Goal: Information Seeking & Learning: Learn about a topic

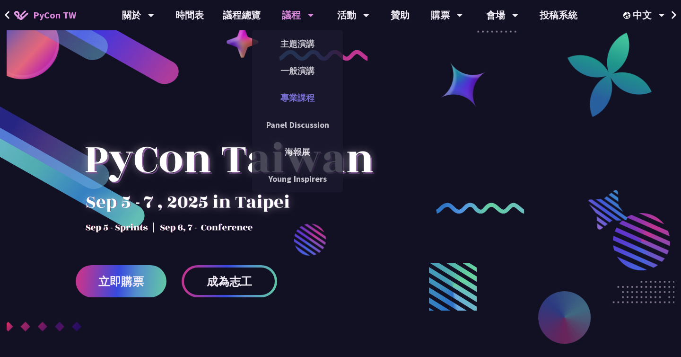
click at [318, 89] on link "專業課程" at bounding box center [297, 98] width 91 height 22
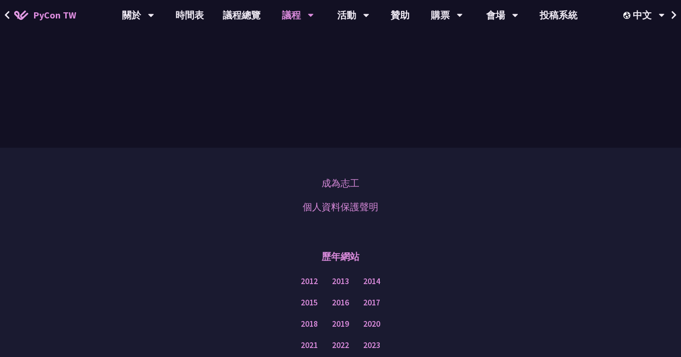
scroll to position [701, 0]
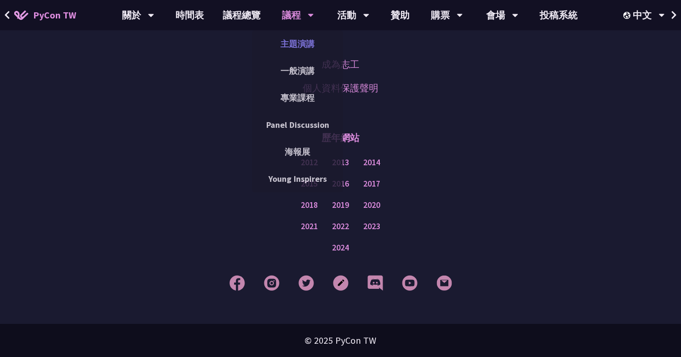
click at [309, 49] on link "主題演講" at bounding box center [297, 44] width 91 height 22
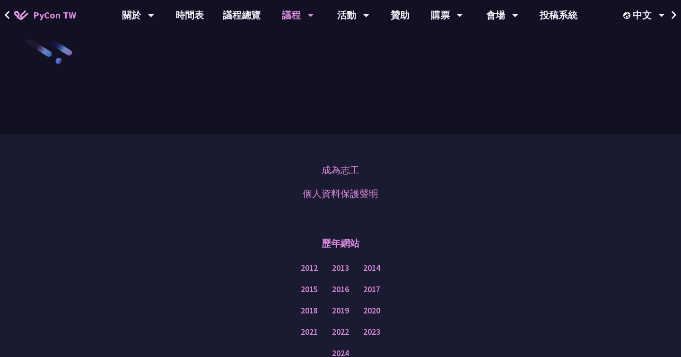
scroll to position [1707, 0]
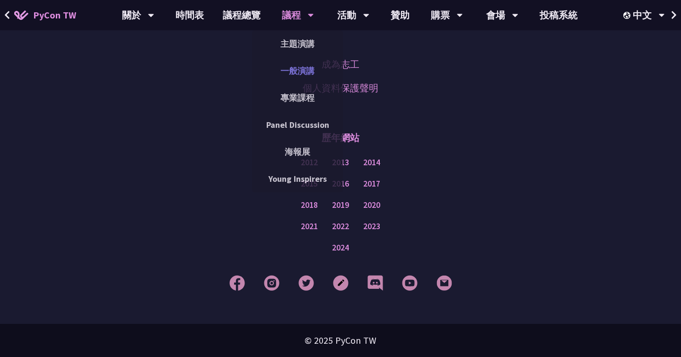
click at [304, 70] on link "一般演講" at bounding box center [297, 71] width 91 height 22
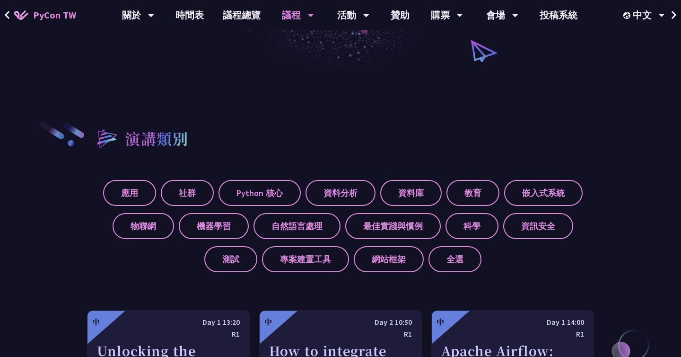
scroll to position [279, 0]
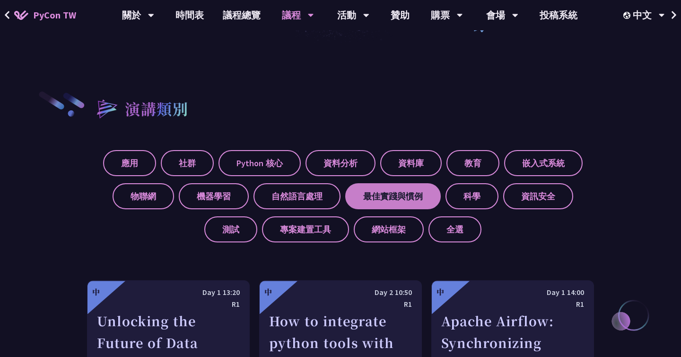
click at [370, 183] on label "最佳實踐與慣例" at bounding box center [393, 196] width 96 height 26
click at [0, 0] on input "最佳實踐與慣例" at bounding box center [0, 0] width 0 height 0
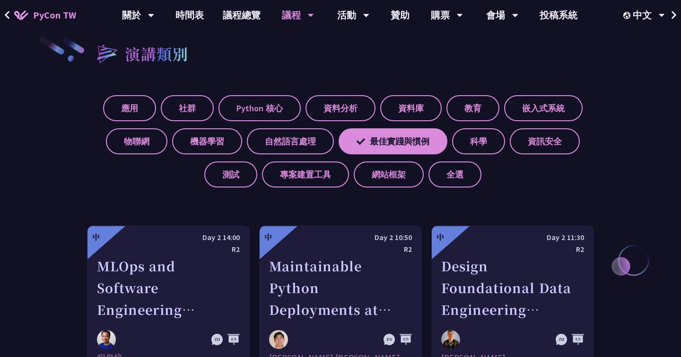
scroll to position [261, 0]
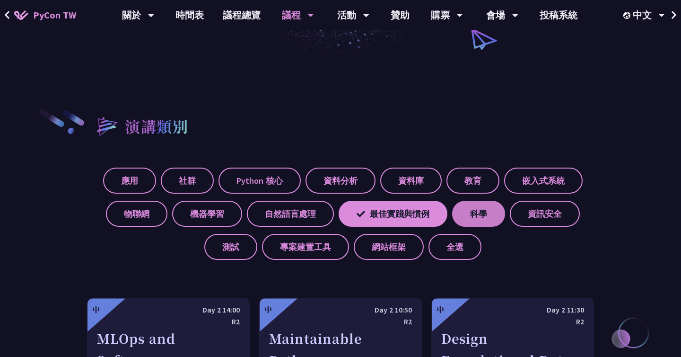
click at [489, 206] on label "科學" at bounding box center [478, 214] width 53 height 26
click at [0, 0] on input "科學" at bounding box center [0, 0] width 0 height 0
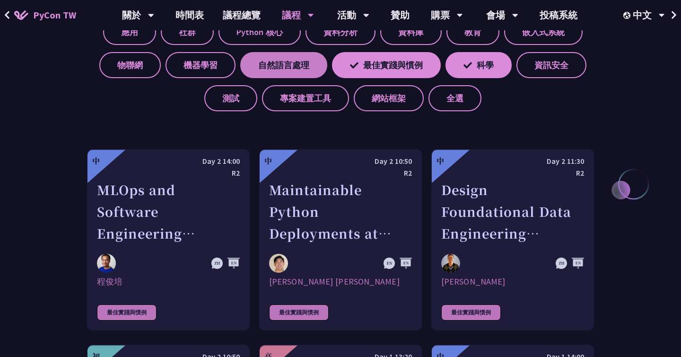
scroll to position [373, 0]
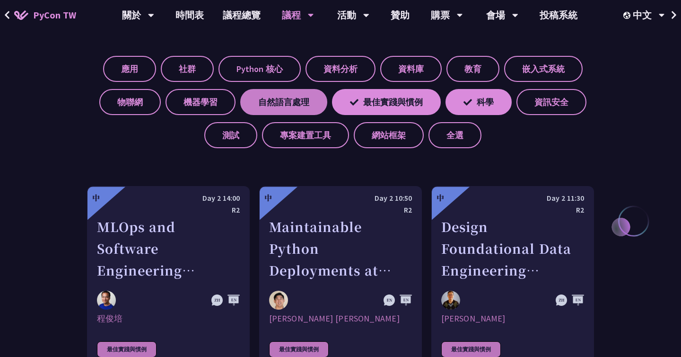
click at [295, 102] on label "自然語言處理" at bounding box center [283, 102] width 87 height 26
click at [0, 0] on input "自然語言處理" at bounding box center [0, 0] width 0 height 0
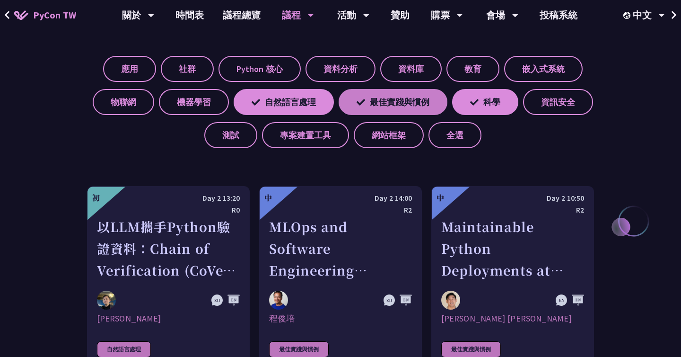
click at [418, 102] on label "最佳實踐與慣例" at bounding box center [393, 102] width 109 height 26
click at [0, 0] on input "最佳實踐與慣例" at bounding box center [0, 0] width 0 height 0
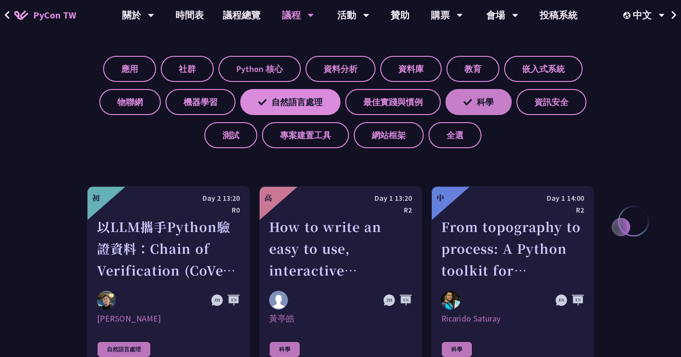
click at [462, 102] on label "科學" at bounding box center [479, 102] width 66 height 26
click at [0, 0] on input "科學" at bounding box center [0, 0] width 0 height 0
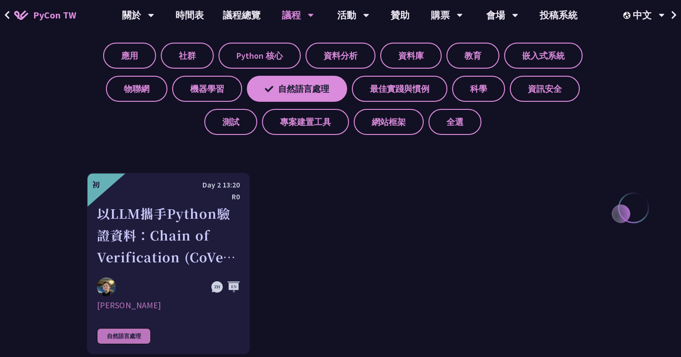
scroll to position [351, 0]
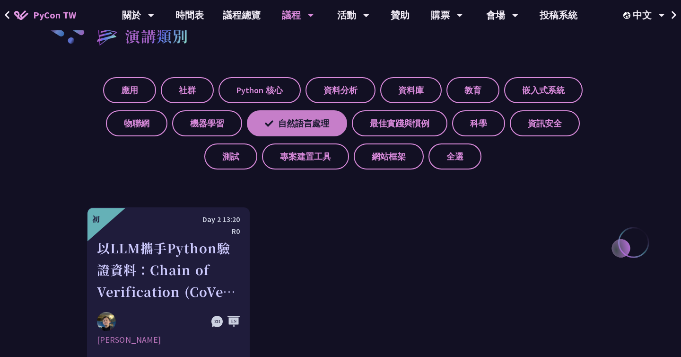
click at [328, 126] on label "自然語言處理" at bounding box center [297, 123] width 100 height 26
click at [0, 0] on input "自然語言處理" at bounding box center [0, 0] width 0 height 0
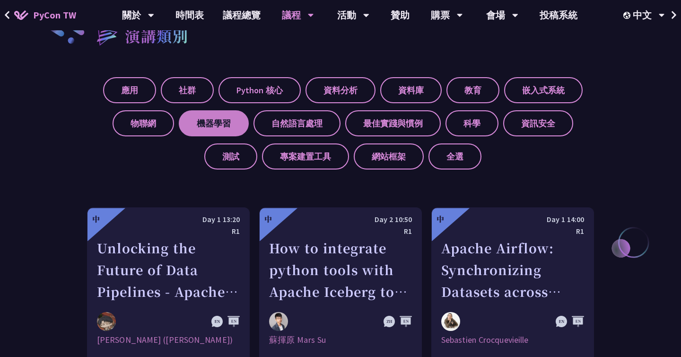
click at [237, 125] on label "機器學習" at bounding box center [214, 123] width 70 height 26
click at [0, 0] on input "機器學習" at bounding box center [0, 0] width 0 height 0
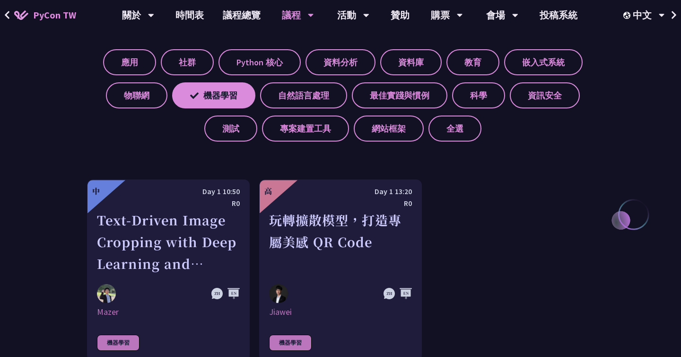
scroll to position [358, 0]
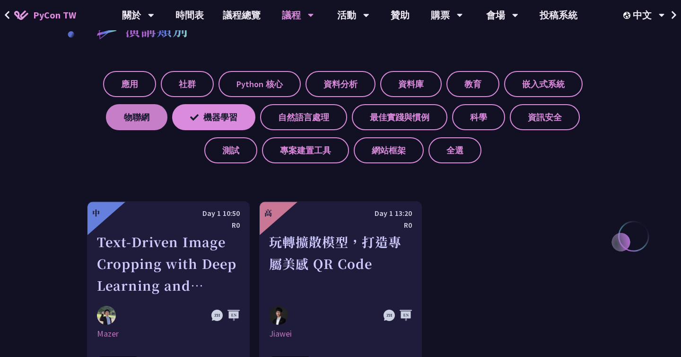
click at [119, 114] on label "物聯網" at bounding box center [136, 117] width 61 height 26
click at [0, 0] on input "物聯網" at bounding box center [0, 0] width 0 height 0
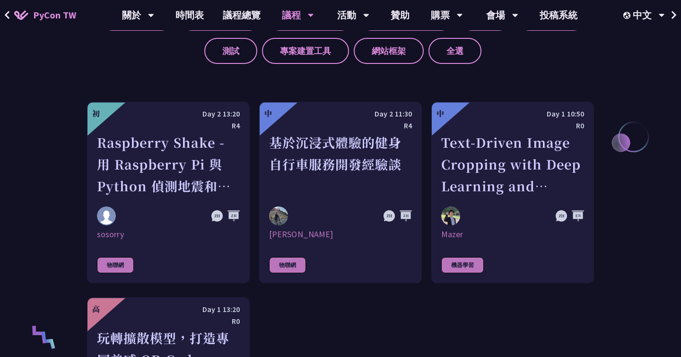
scroll to position [423, 0]
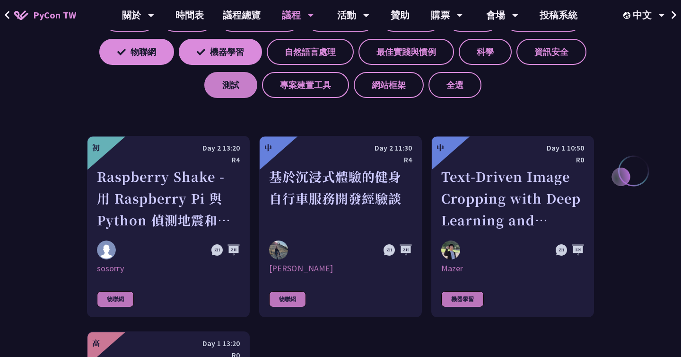
click at [234, 83] on label "測試" at bounding box center [230, 85] width 53 height 26
click at [0, 0] on input "測試" at bounding box center [0, 0] width 0 height 0
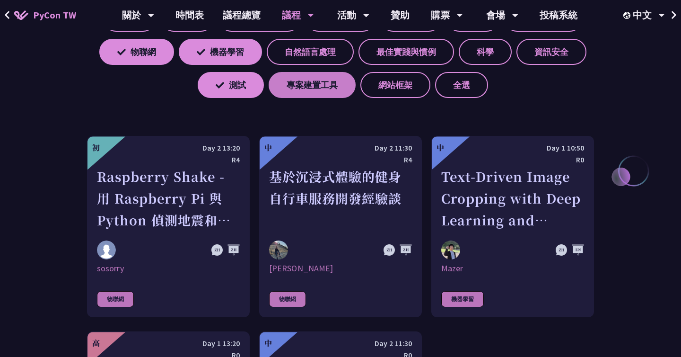
click at [304, 83] on label "專案建置工具" at bounding box center [312, 85] width 87 height 26
click at [0, 0] on input "專案建置工具" at bounding box center [0, 0] width 0 height 0
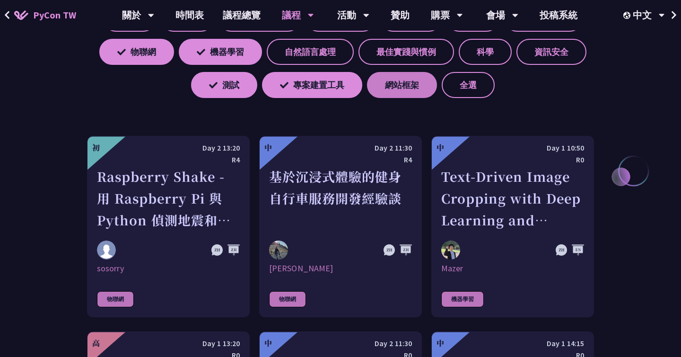
click at [386, 92] on label "網站框架" at bounding box center [402, 85] width 70 height 26
click at [0, 0] on input "網站框架" at bounding box center [0, 0] width 0 height 0
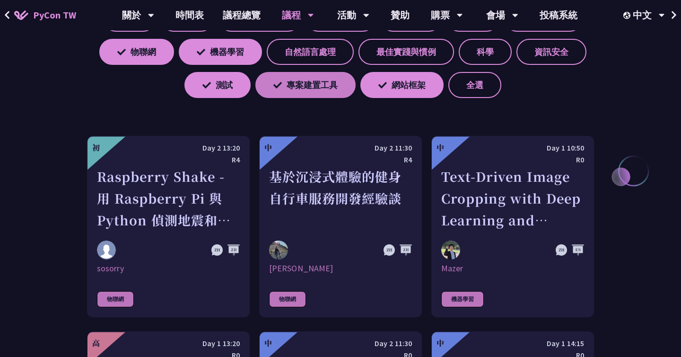
click at [349, 92] on label "專案建置工具" at bounding box center [305, 85] width 100 height 26
click at [0, 0] on input "專案建置工具" at bounding box center [0, 0] width 0 height 0
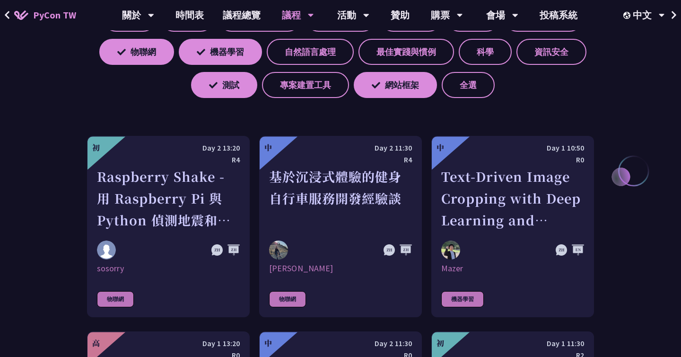
click at [238, 100] on div "演講類別 應用 社群 Python 核心 資料分析 資料庫 教育 嵌入式系統 物聯網 機器學習 自然語言處理 最佳實踐與慣例 科學 資訊安全 測試 專案建置工…" at bounding box center [340, 346] width 507 height 894
click at [237, 79] on label "測試" at bounding box center [224, 85] width 66 height 26
click at [0, 0] on input "測試" at bounding box center [0, 0] width 0 height 0
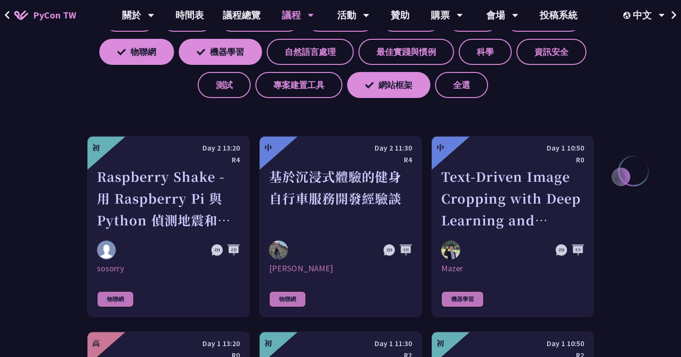
click at [242, 65] on div "應用 社群 Python 核心 資料分析 資料庫 教育 嵌入式系統 物聯網 機器學習 自然語言處理 最佳實踐與慣例 科學 資訊安全 測試 專案建置工具 網站框…" at bounding box center [340, 48] width 507 height 99
click at [240, 62] on label "機器學習" at bounding box center [220, 52] width 83 height 26
click at [0, 0] on input "機器學習" at bounding box center [0, 0] width 0 height 0
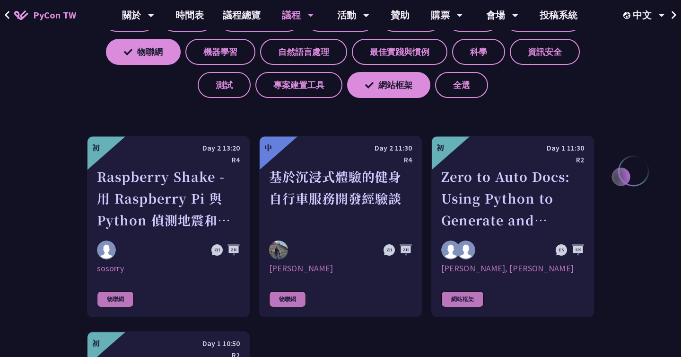
click at [172, 67] on div "應用 社群 Python 核心 資料分析 資料庫 教育 嵌入式系統 物聯網 機器學習 自然語言處理 最佳實踐與慣例 科學 資訊安全 測試 專案建置工具 網站框…" at bounding box center [340, 48] width 507 height 99
click at [159, 53] on label "物聯網" at bounding box center [143, 52] width 75 height 26
click at [0, 0] on input "物聯網" at bounding box center [0, 0] width 0 height 0
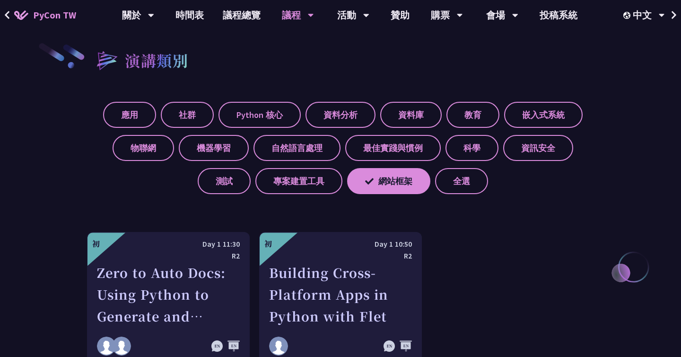
scroll to position [296, 0]
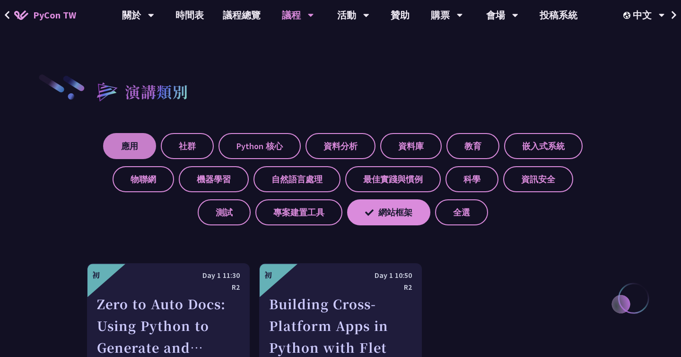
click at [128, 148] on label "應用" at bounding box center [129, 146] width 53 height 26
click at [0, 0] on input "應用" at bounding box center [0, 0] width 0 height 0
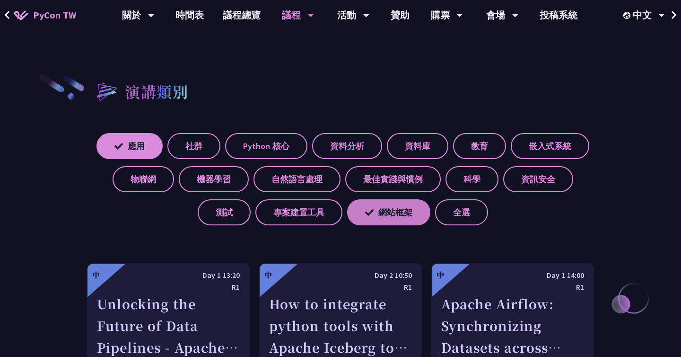
click at [382, 212] on label "網站框架" at bounding box center [388, 212] width 83 height 26
click at [0, 0] on input "網站框架" at bounding box center [0, 0] width 0 height 0
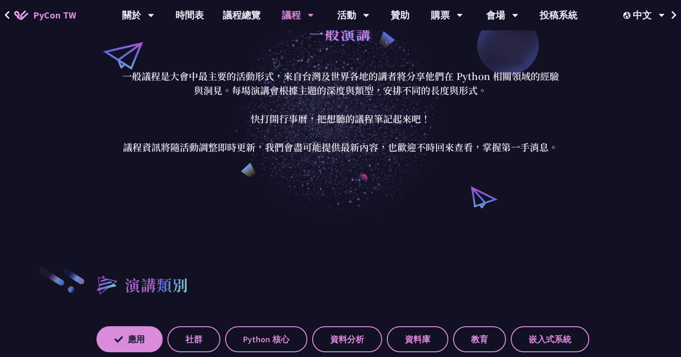
scroll to position [0, 0]
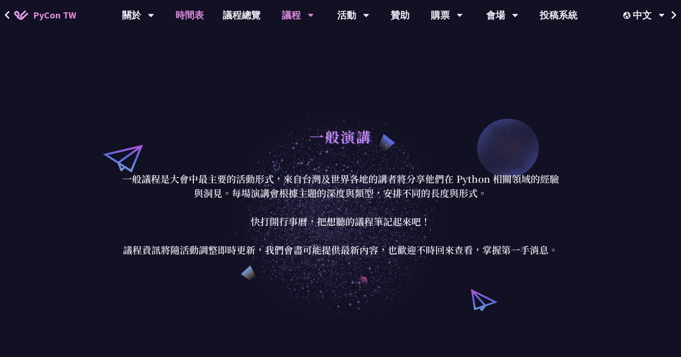
click at [205, 25] on link "時間表" at bounding box center [189, 15] width 47 height 30
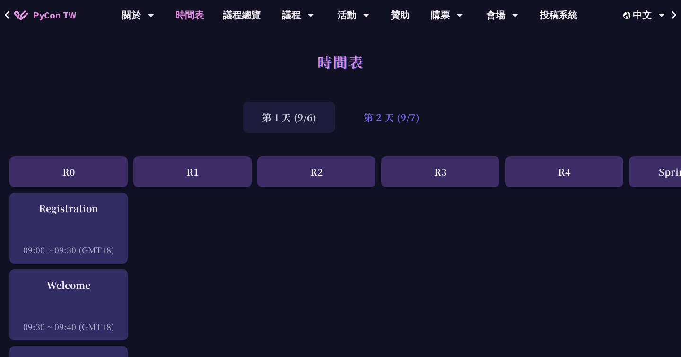
click at [393, 126] on div "第 2 天 (9/7)" at bounding box center [392, 117] width 94 height 31
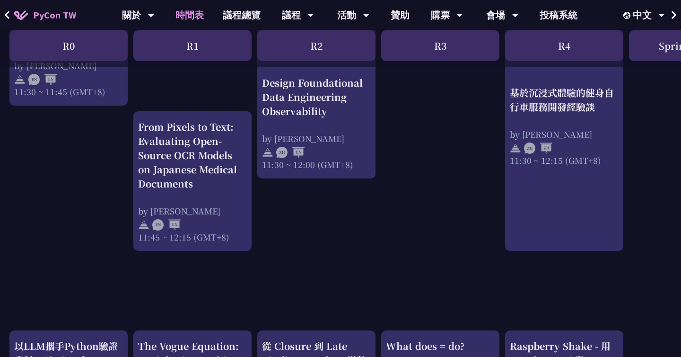
scroll to position [601, 0]
